Goal: Task Accomplishment & Management: Manage account settings

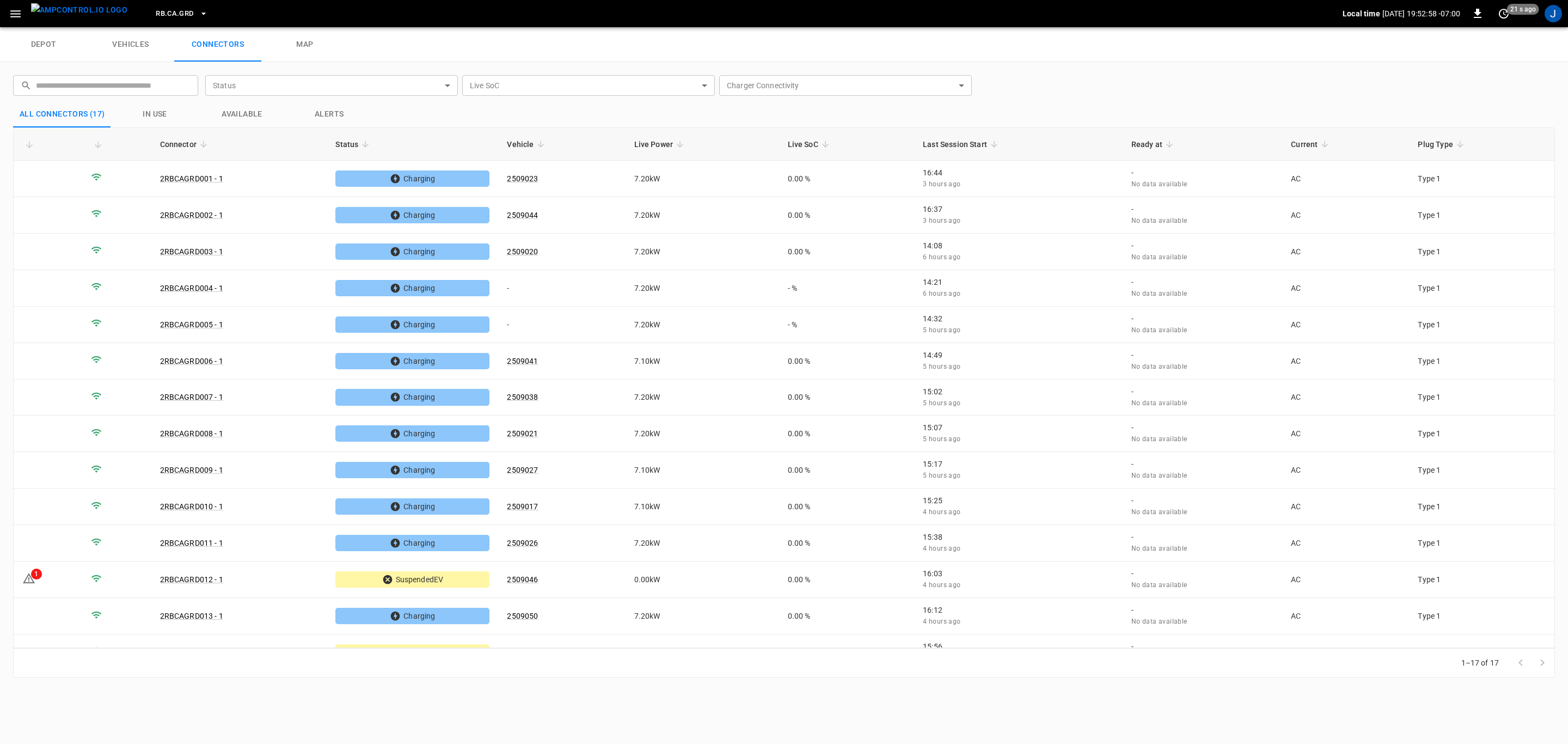
scroll to position [132, 0]
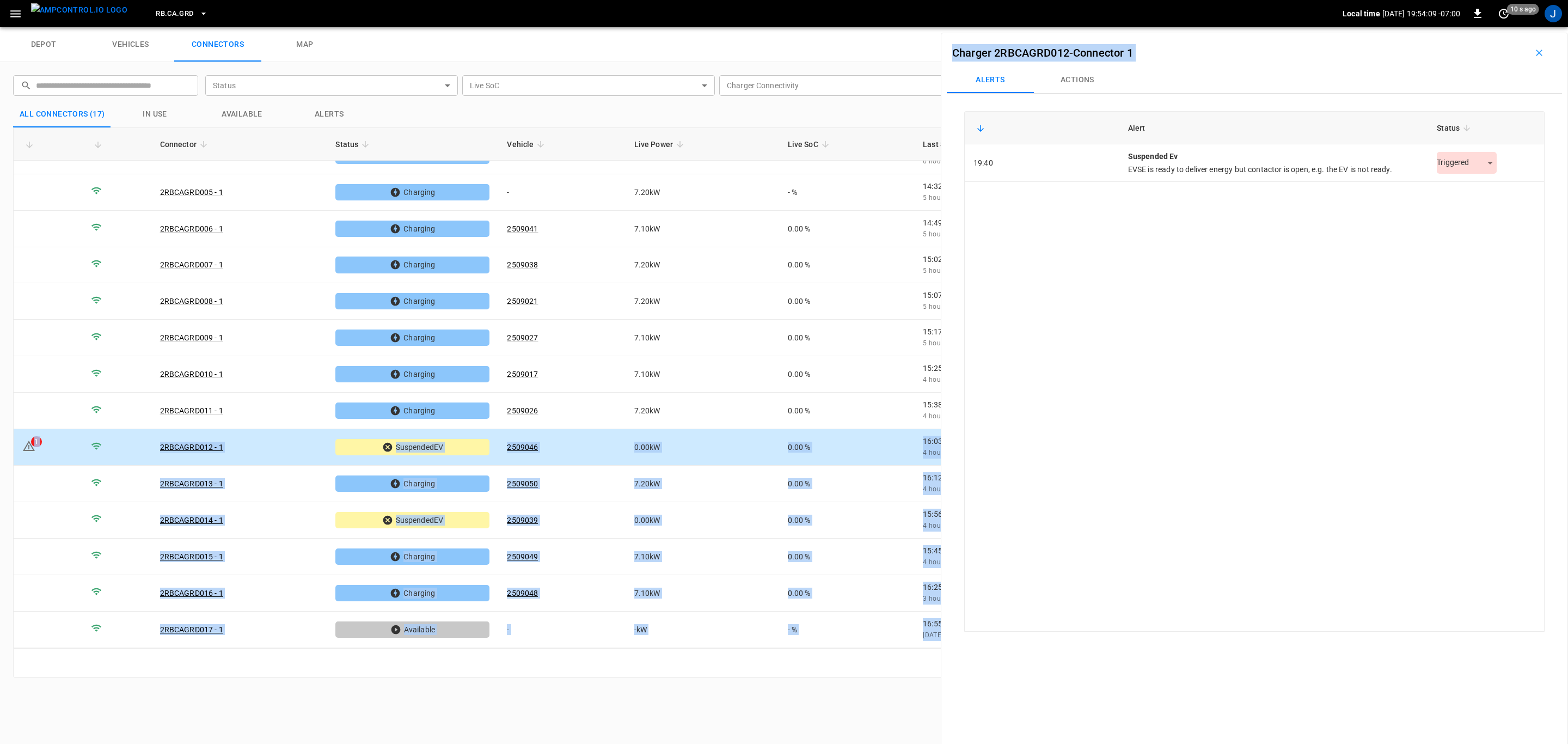
click at [1287, 208] on div "depot vehicles connectors map ​ ​ Status ​ Status Live SoC ​ Live SoC Charger C…" at bounding box center [784, 386] width 1568 height 717
click at [1480, 27] on body "RB.CA.GRD Local time [DATE] 19:54:11 -07:00 0 10 s ago J depot vehicles connect…" at bounding box center [784, 13] width 1568 height 27
click at [1472, 192] on li "Resolved" at bounding box center [1461, 190] width 68 height 18
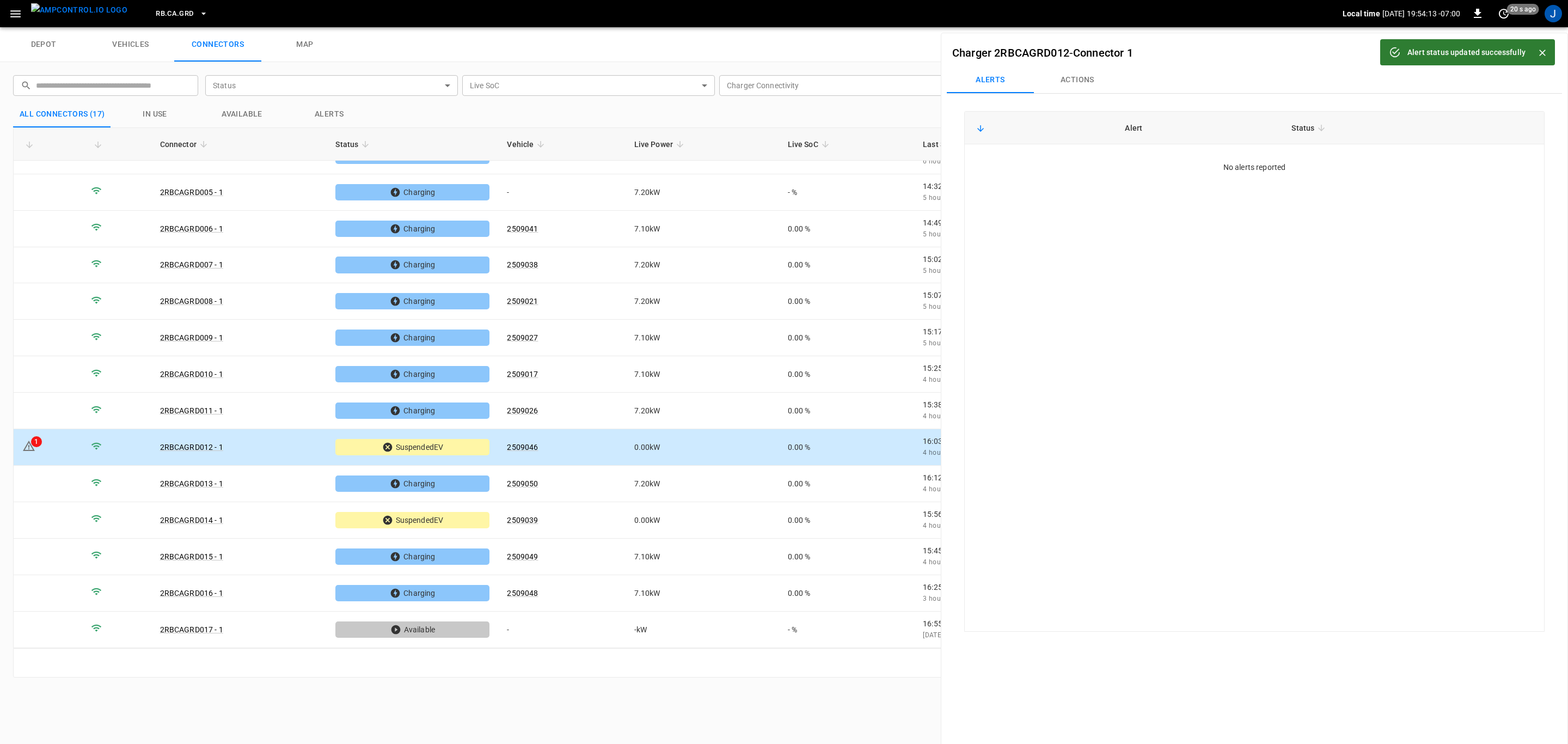
click at [1232, 501] on div "Alert Status No alerts reported" at bounding box center [1255, 372] width 581 height 521
click at [1537, 55] on icon "button" at bounding box center [1539, 53] width 11 height 11
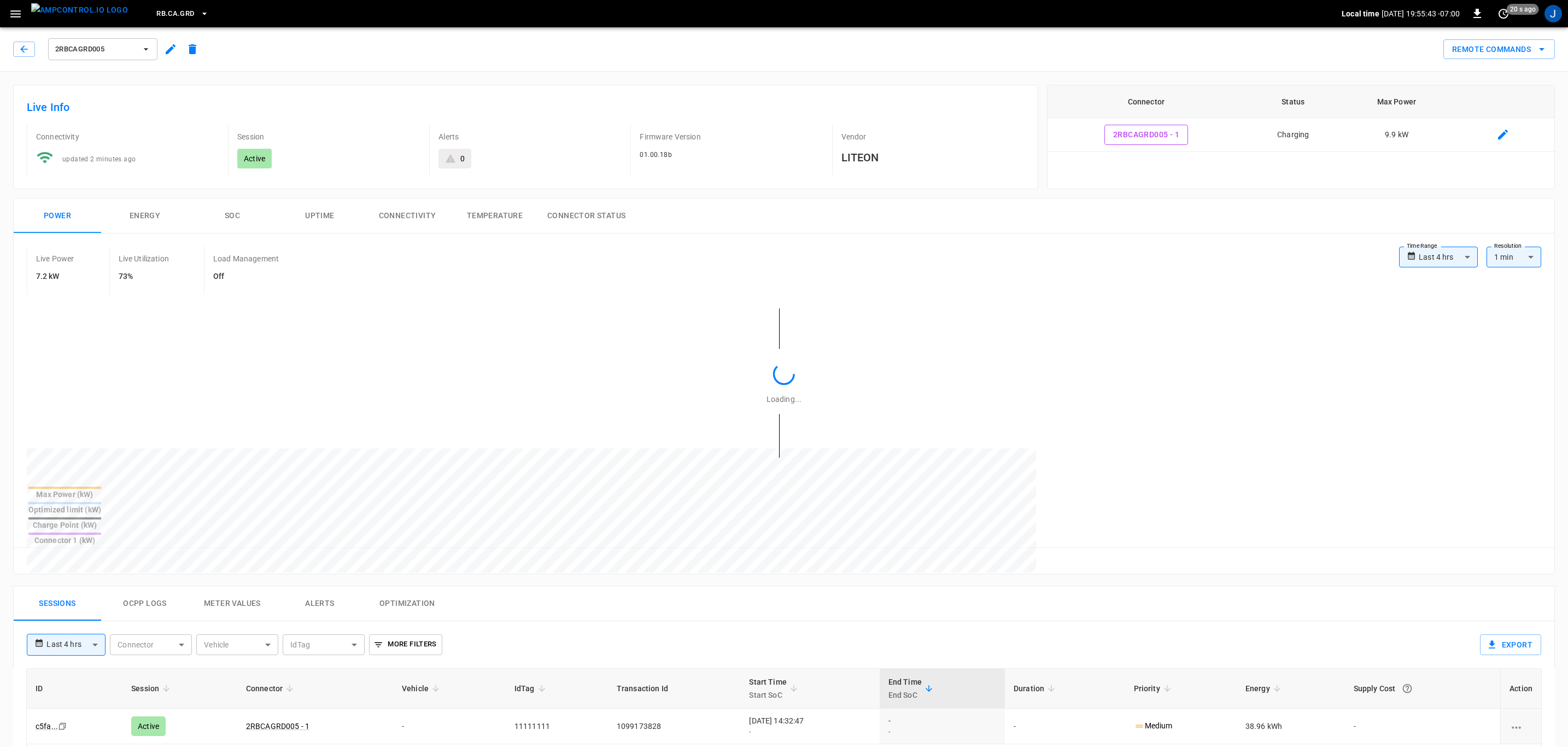
type input "**********"
